Goal: Check status: Check status

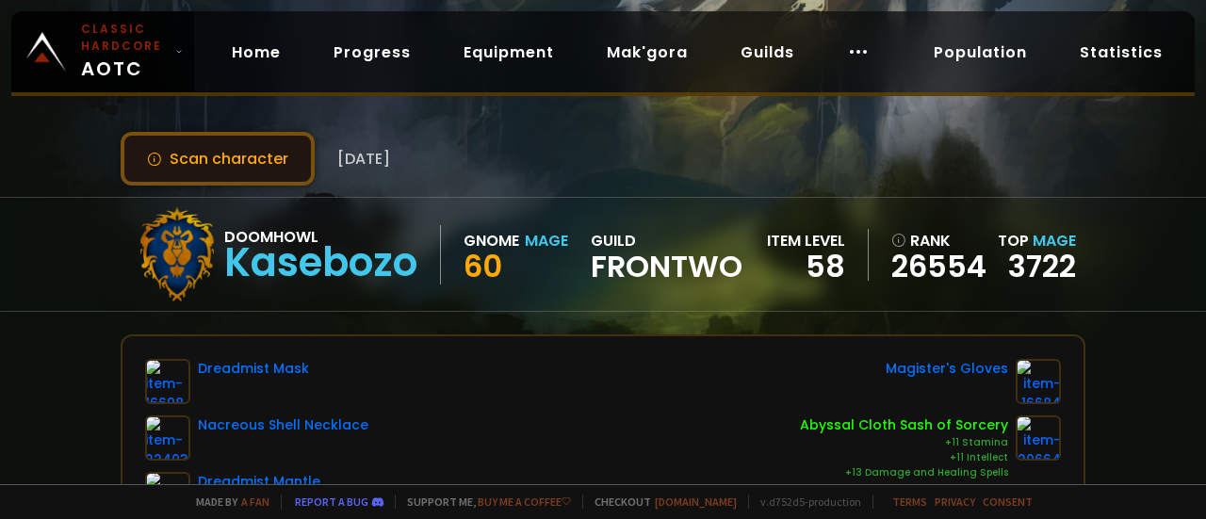
click at [223, 140] on button "Scan character" at bounding box center [218, 159] width 194 height 54
click at [226, 147] on button "Scan character" at bounding box center [218, 159] width 194 height 54
click at [227, 150] on button "Scan character" at bounding box center [218, 159] width 194 height 54
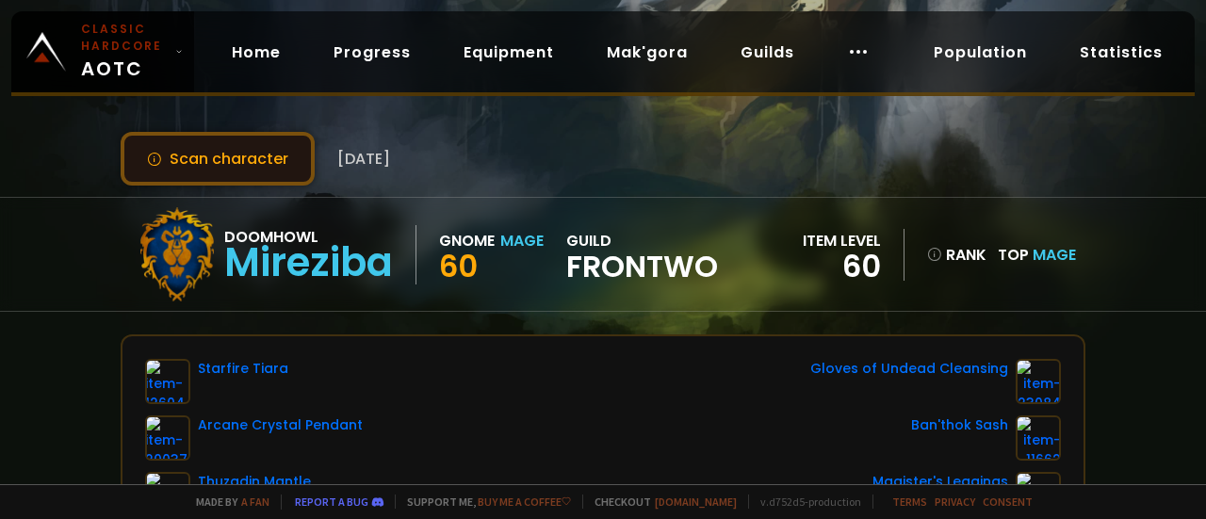
click at [242, 146] on button "Scan character" at bounding box center [218, 159] width 194 height 54
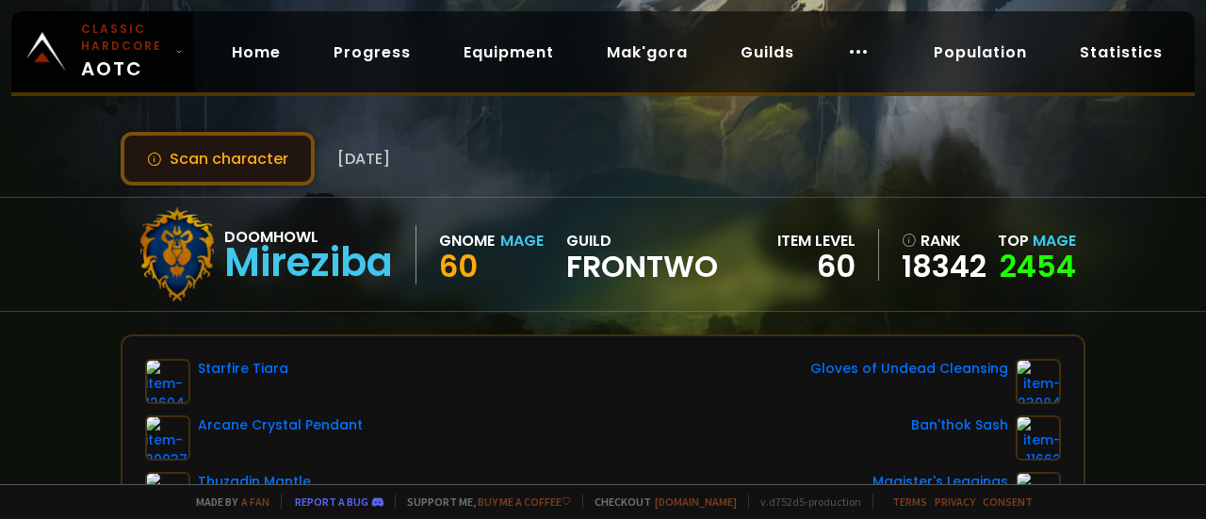
click at [243, 152] on button "Scan character" at bounding box center [218, 159] width 194 height 54
